Goal: Find specific page/section: Find specific page/section

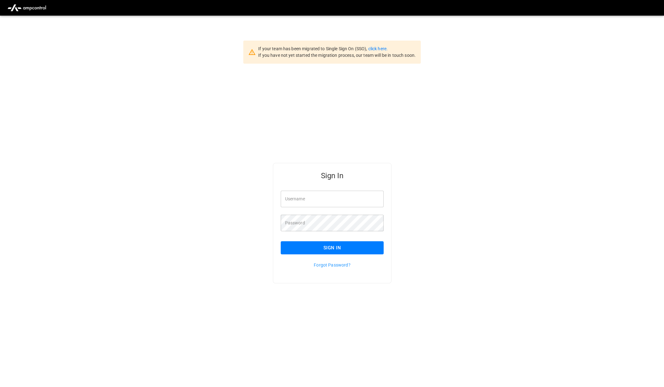
type input "**********"
click at [348, 253] on button "Sign In" at bounding box center [332, 247] width 103 height 13
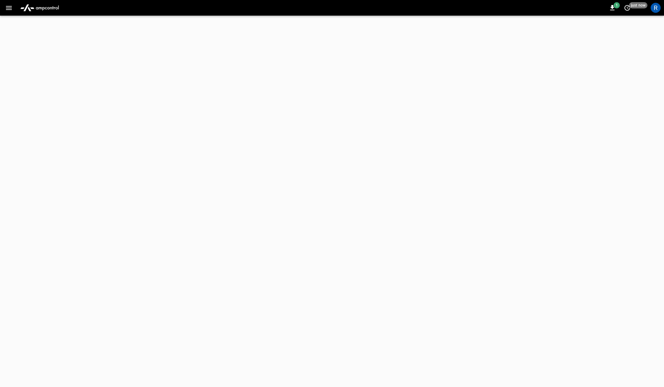
click at [8, 11] on icon "button" at bounding box center [9, 8] width 8 height 8
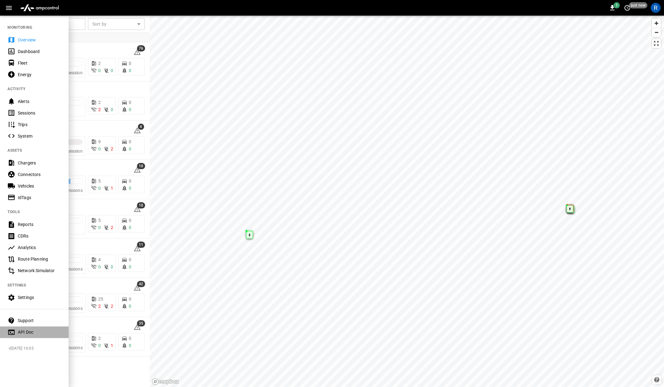
click at [37, 332] on div "API Doc" at bounding box center [39, 332] width 43 height 6
